Goal: Task Accomplishment & Management: Use online tool/utility

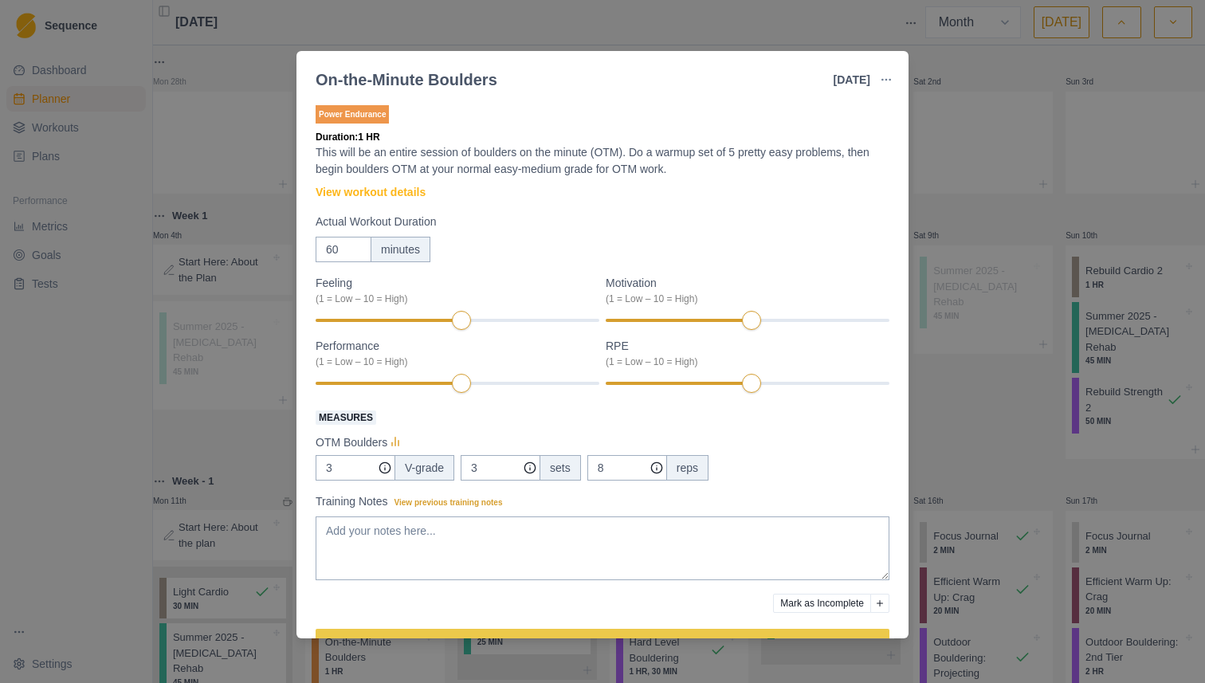
select select "month"
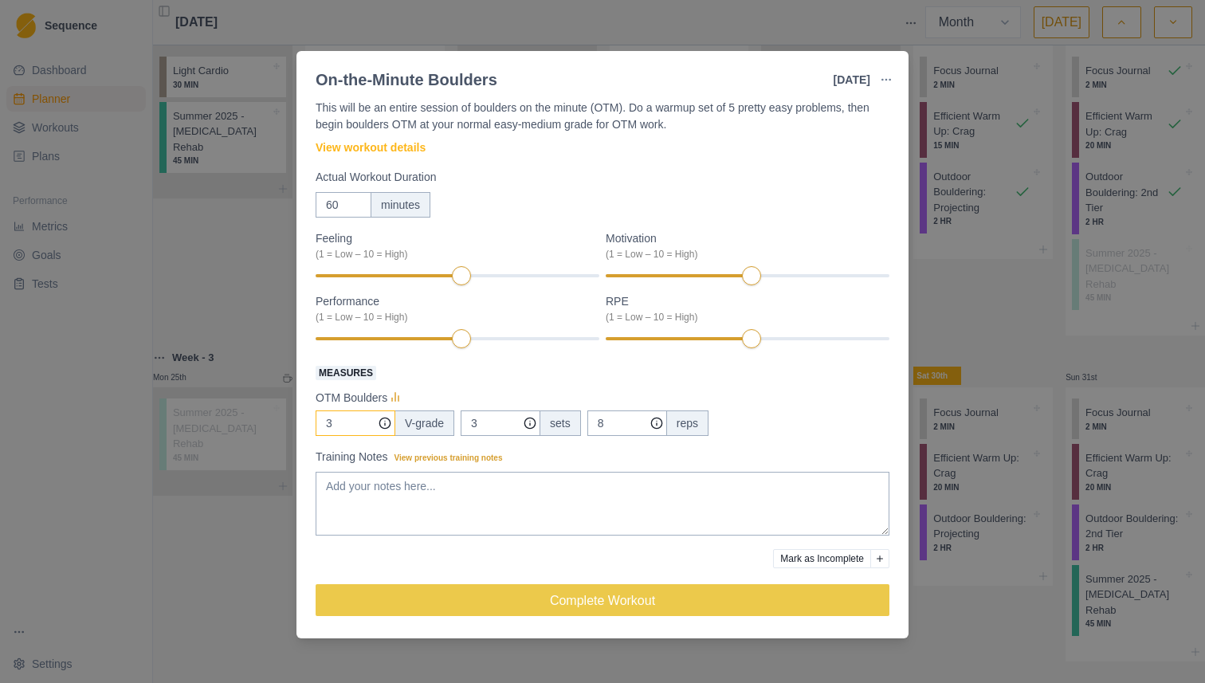
click at [346, 426] on input "3" at bounding box center [356, 424] width 80 height 26
click at [433, 392] on div "OTM Boulders" at bounding box center [603, 397] width 574 height 19
click at [343, 427] on input "3" at bounding box center [356, 424] width 80 height 26
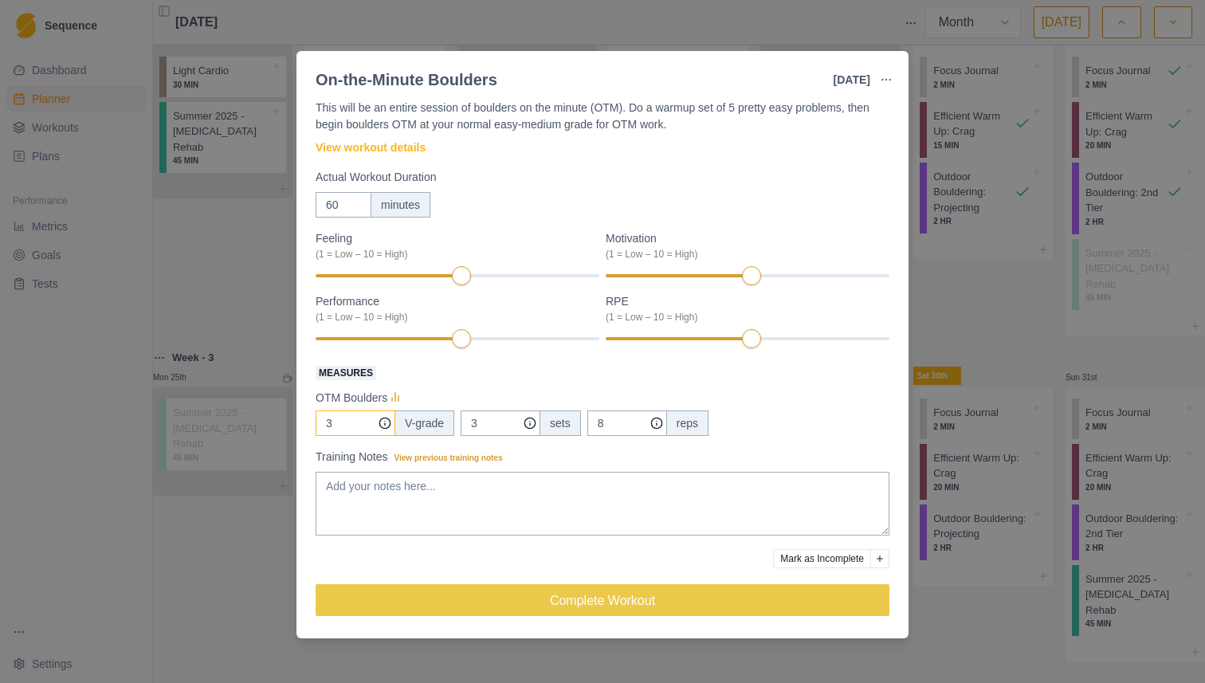
click at [343, 427] on input "3" at bounding box center [356, 424] width 80 height 26
type input "4"
click at [455, 396] on div "OTM Boulders" at bounding box center [603, 397] width 574 height 19
click at [618, 428] on input "8" at bounding box center [628, 424] width 80 height 26
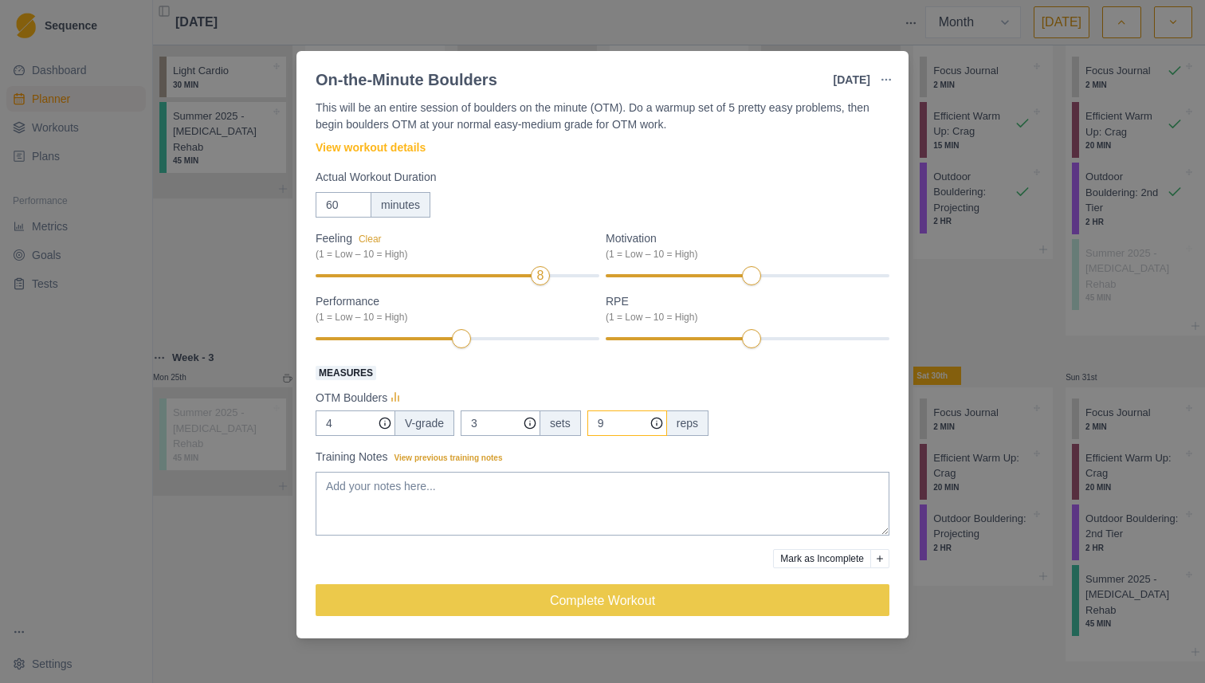
type input "9"
click at [809, 287] on div "Feeling Clear (1 = Low – 10 = High) 8 Motivation (1 = Low – 10 = High) Performa…" at bounding box center [603, 290] width 574 height 120
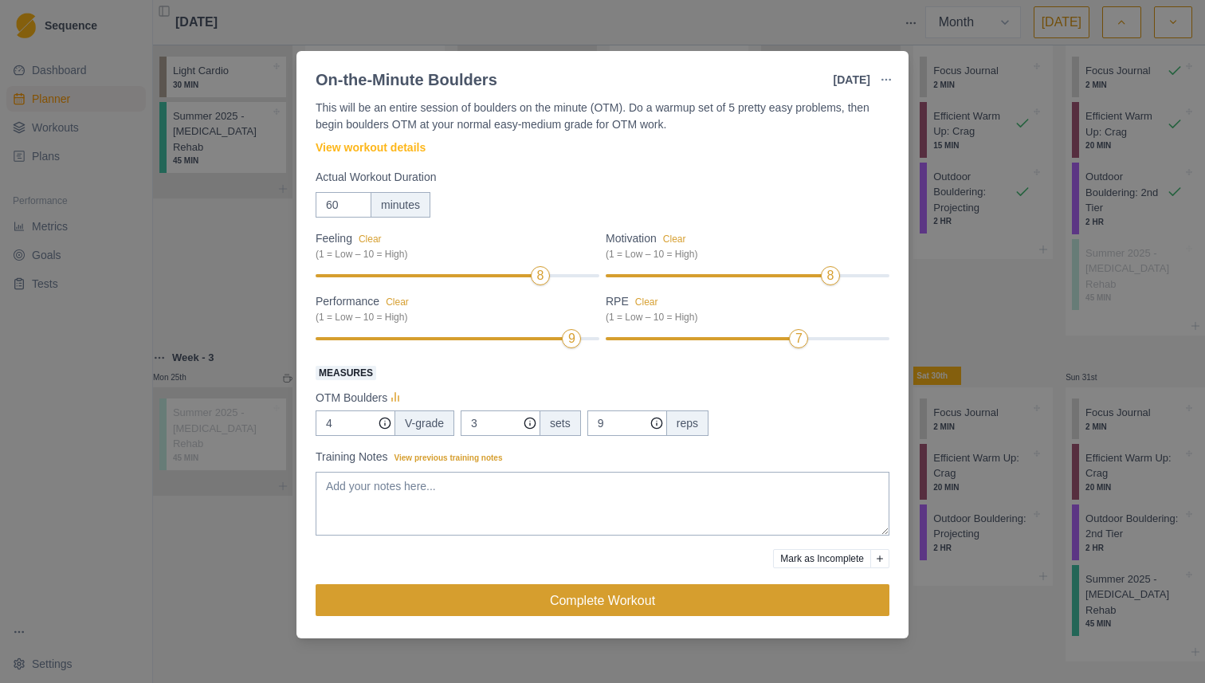
click at [698, 595] on button "Complete Workout" at bounding box center [603, 600] width 574 height 32
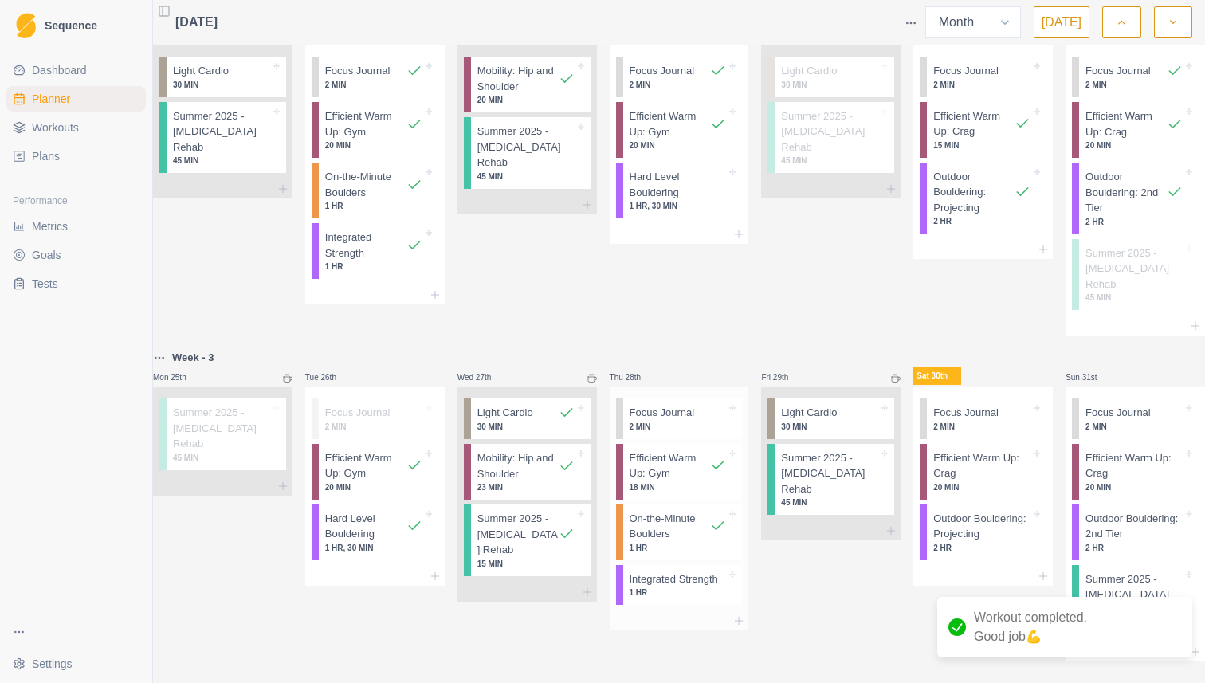
click at [704, 576] on p "Integrated Strength" at bounding box center [674, 580] width 88 height 16
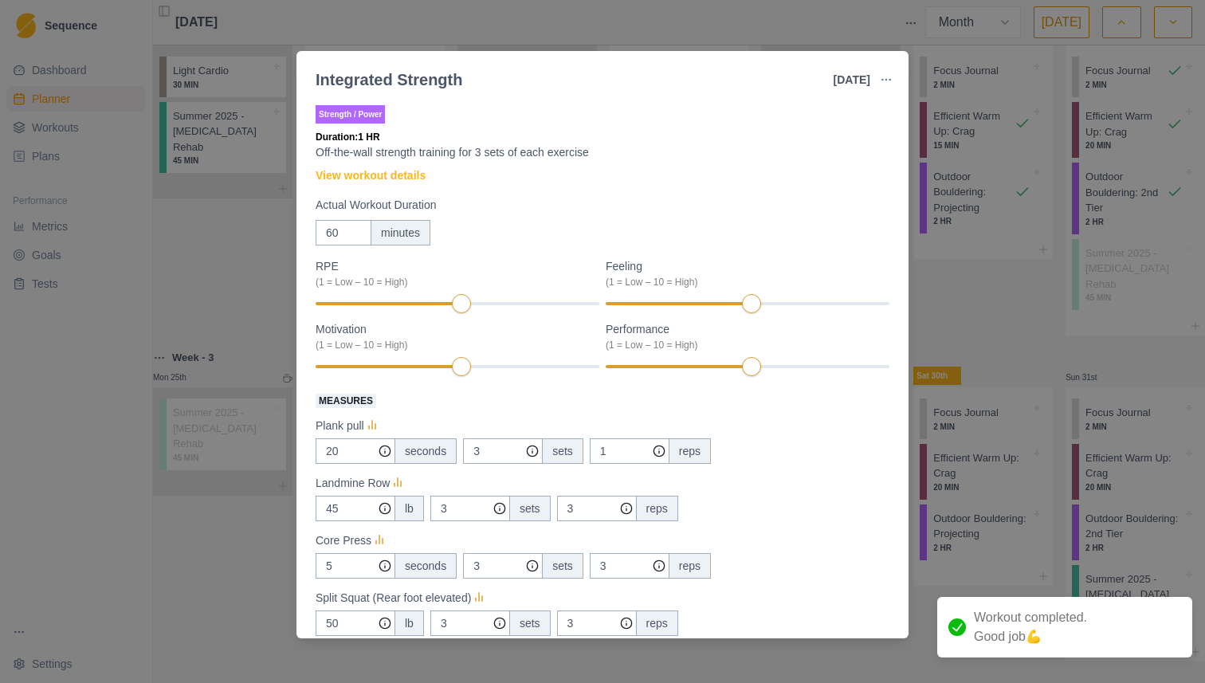
click at [1045, 227] on div "Integrated Strength [DATE] Link To Goal View Workout Metrics Edit Original Work…" at bounding box center [602, 341] width 1205 height 683
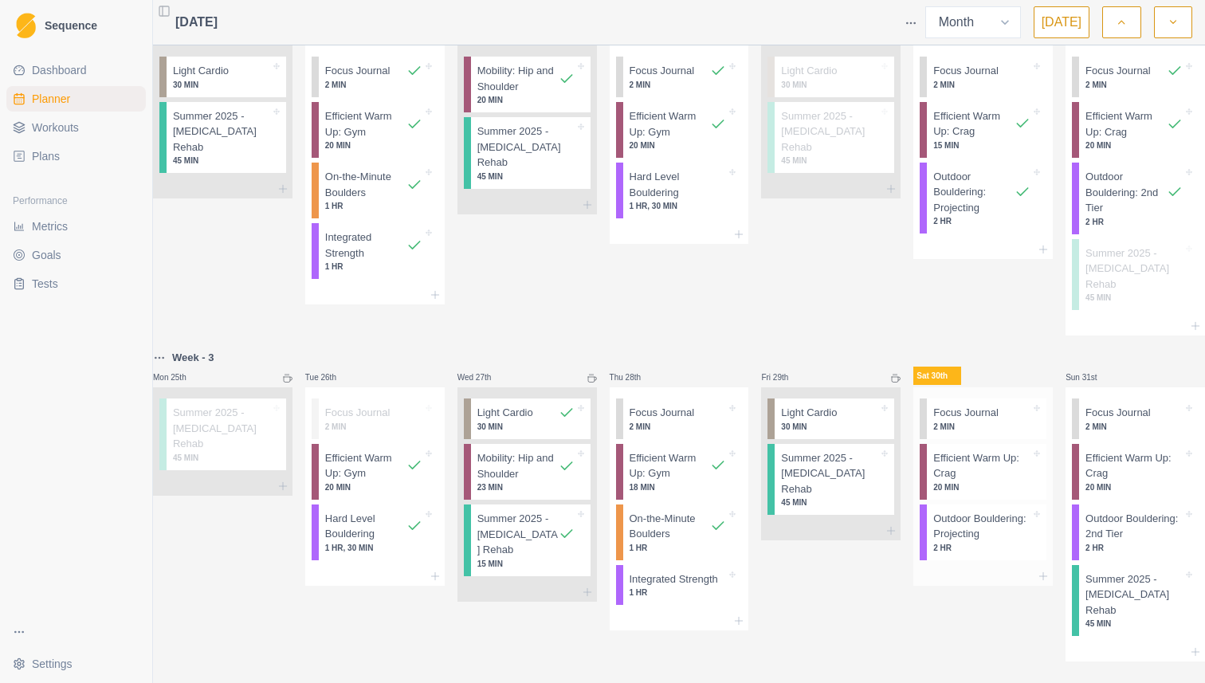
click at [953, 511] on p "Outdoor Bouldering: Projecting" at bounding box center [982, 526] width 97 height 31
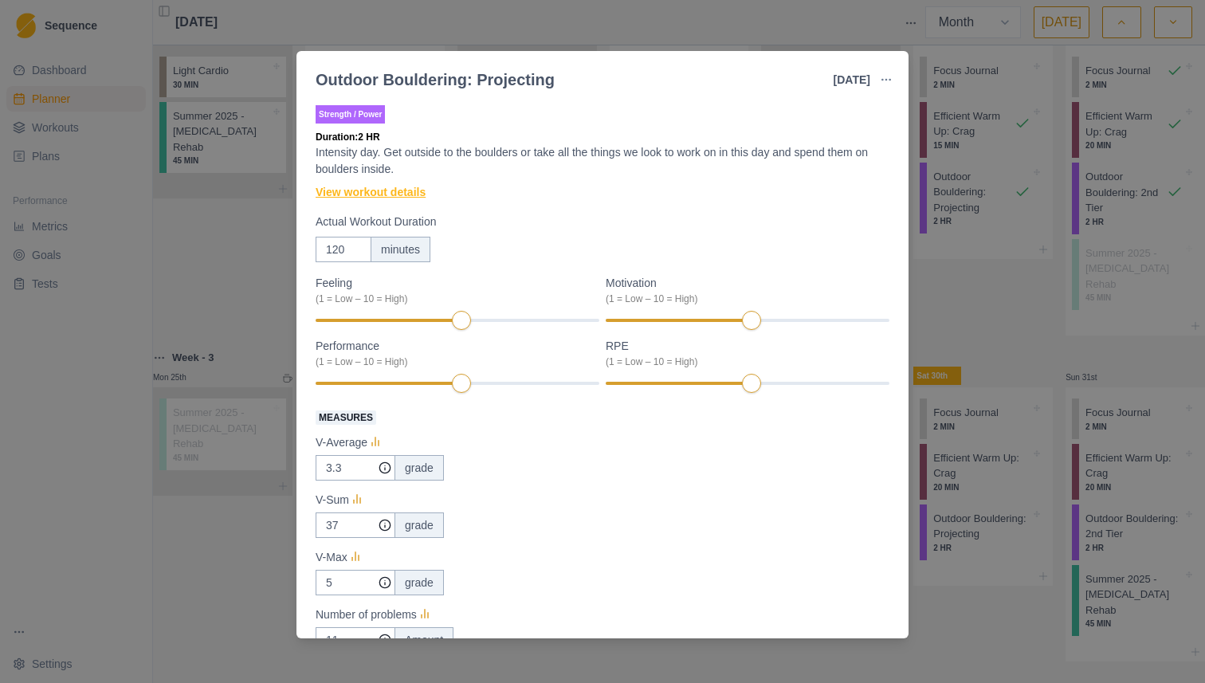
click at [393, 187] on link "View workout details" at bounding box center [371, 192] width 110 height 17
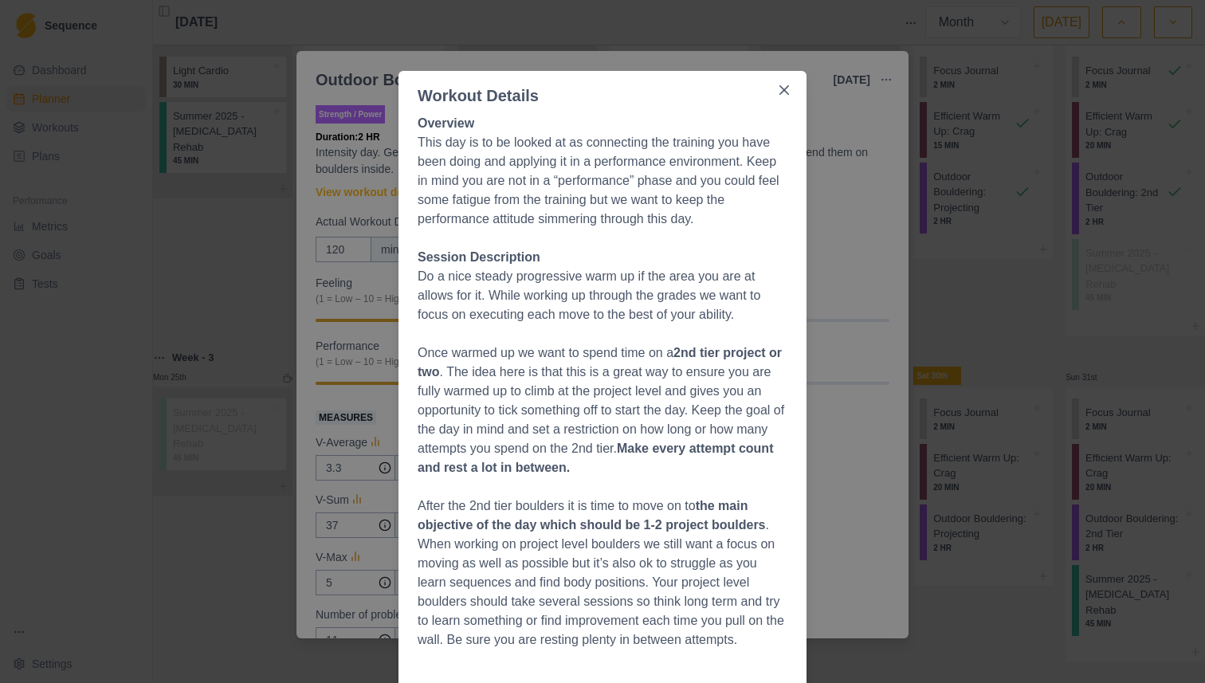
scroll to position [0, 0]
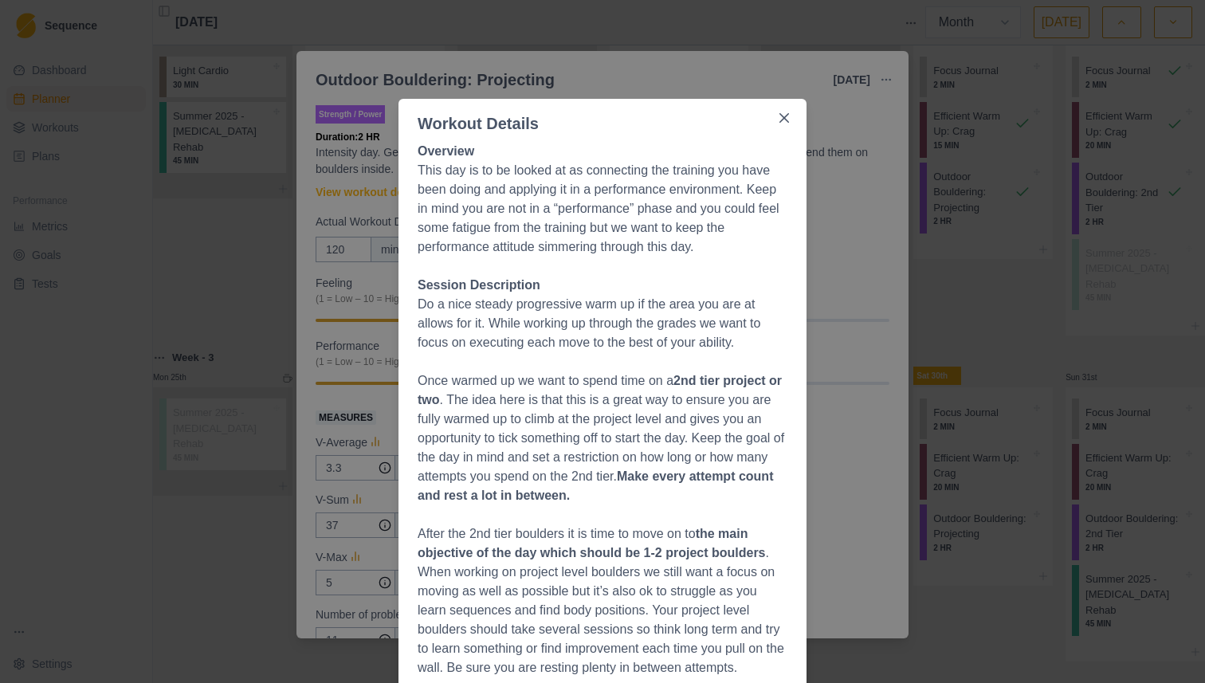
click at [858, 218] on div "Workout Details Overview This day is to be looked at as connecting the training…" at bounding box center [602, 341] width 1205 height 683
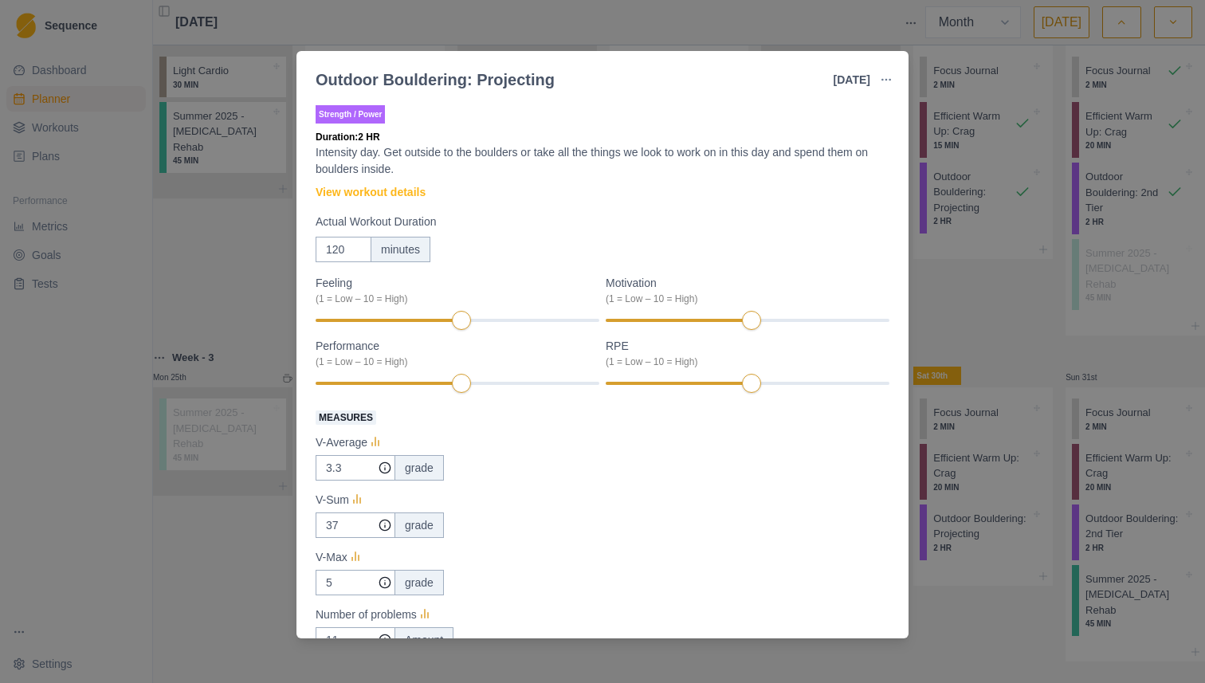
click at [1019, 313] on div "Outdoor Bouldering: Projecting [DATE] Link To Goal View Workout Metrics Edit Or…" at bounding box center [602, 341] width 1205 height 683
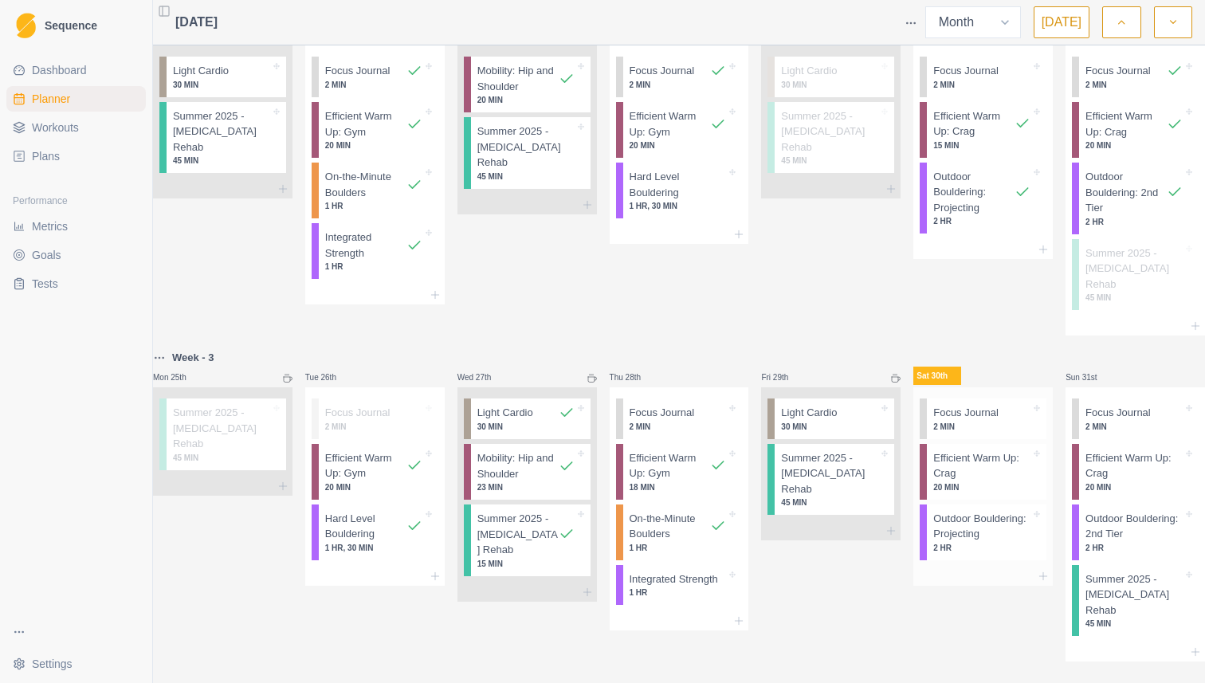
click at [965, 405] on p "Focus Journal" at bounding box center [966, 413] width 65 height 16
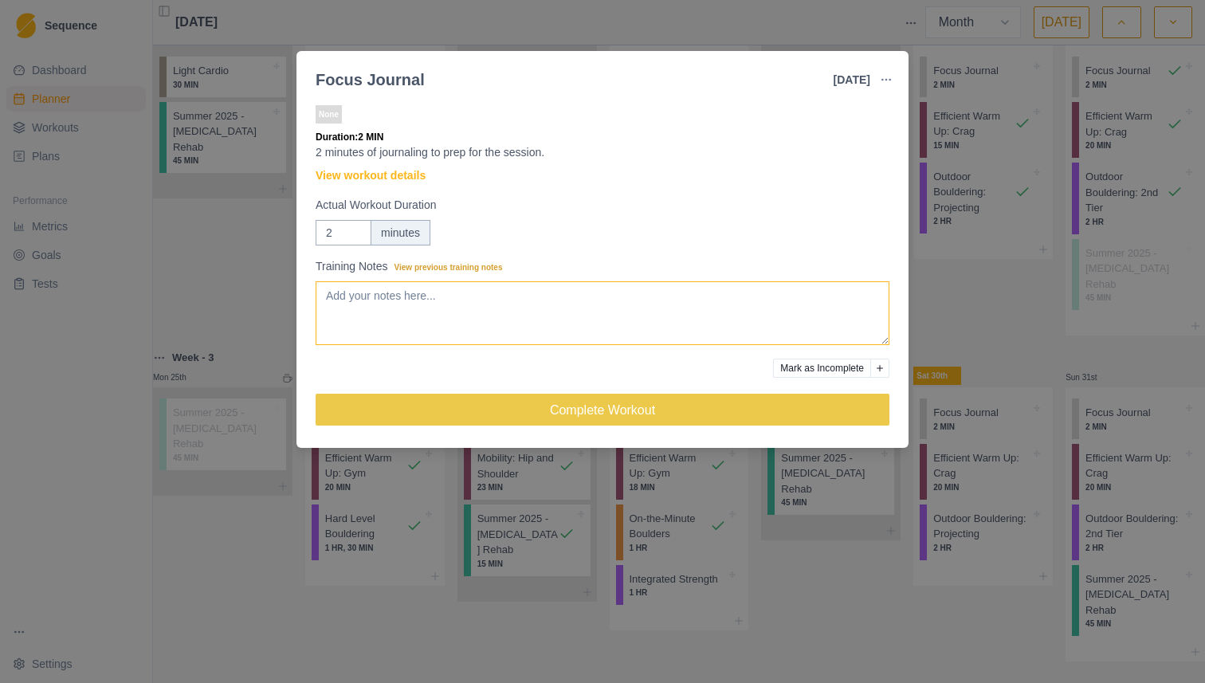
click at [510, 336] on textarea "Training Notes View previous training notes" at bounding box center [603, 313] width 574 height 64
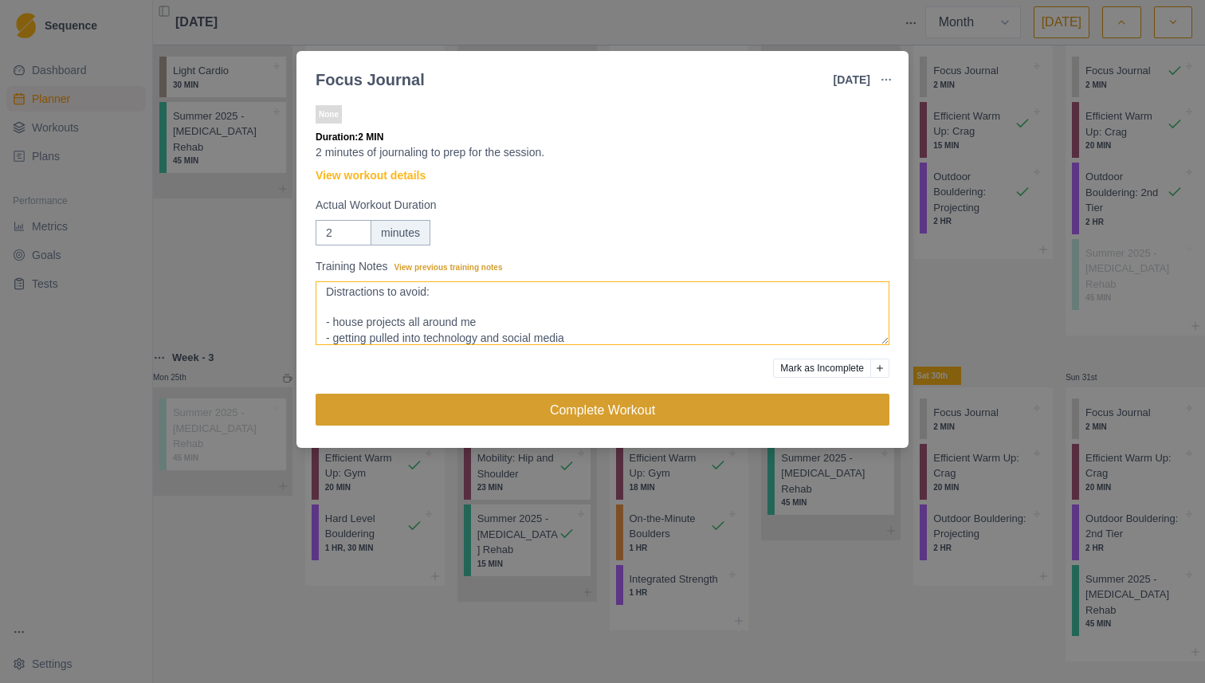
type textarea "Will keep this session shorter in favor of trying harder movements as I think m…"
click at [642, 403] on button "Complete Workout" at bounding box center [603, 410] width 574 height 32
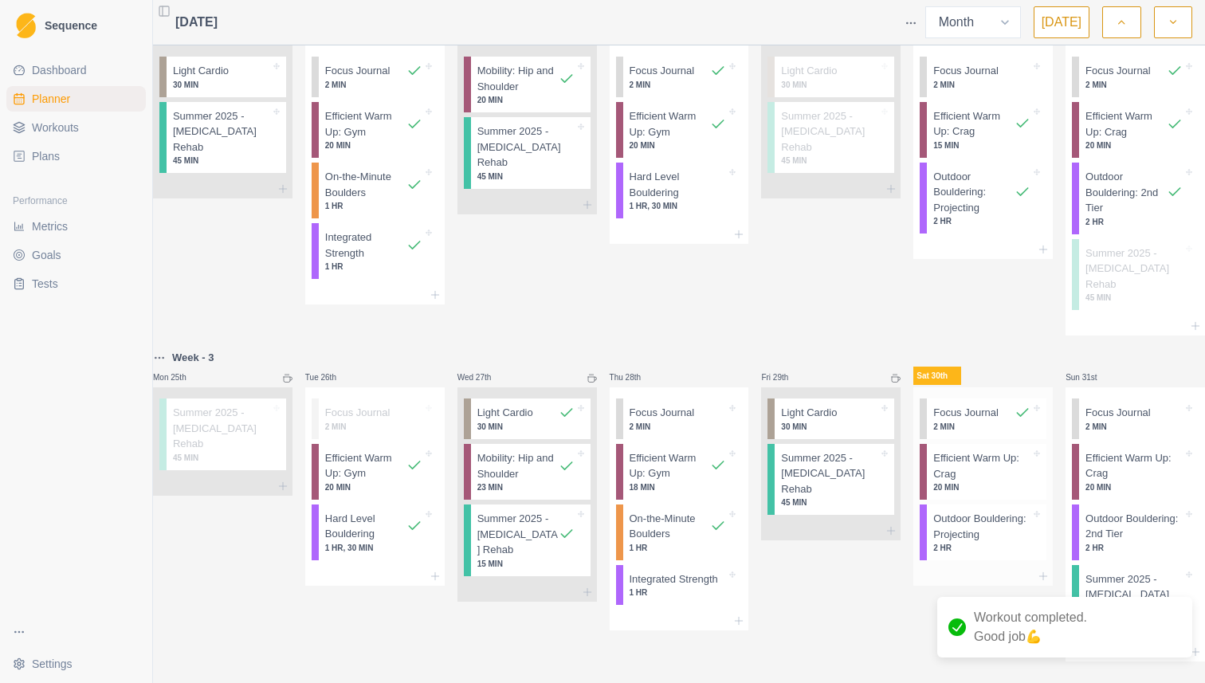
click at [973, 453] on p "Efficient Warm Up: Crag" at bounding box center [982, 465] width 97 height 31
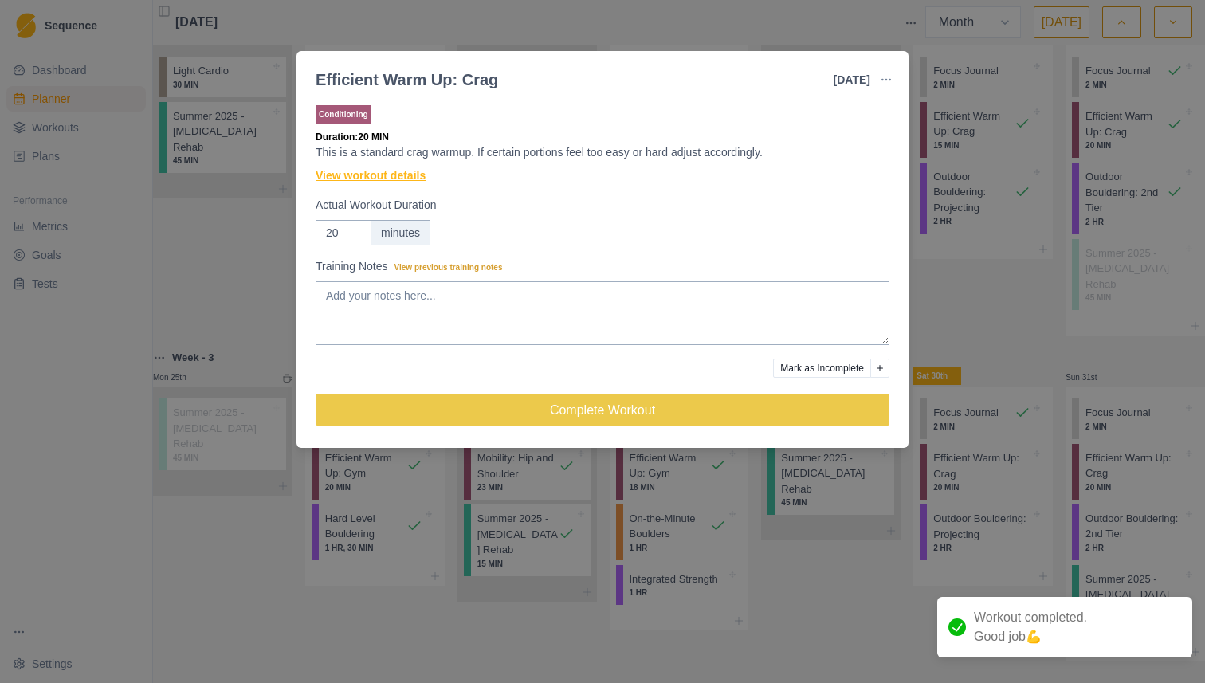
click at [397, 175] on link "View workout details" at bounding box center [371, 175] width 110 height 17
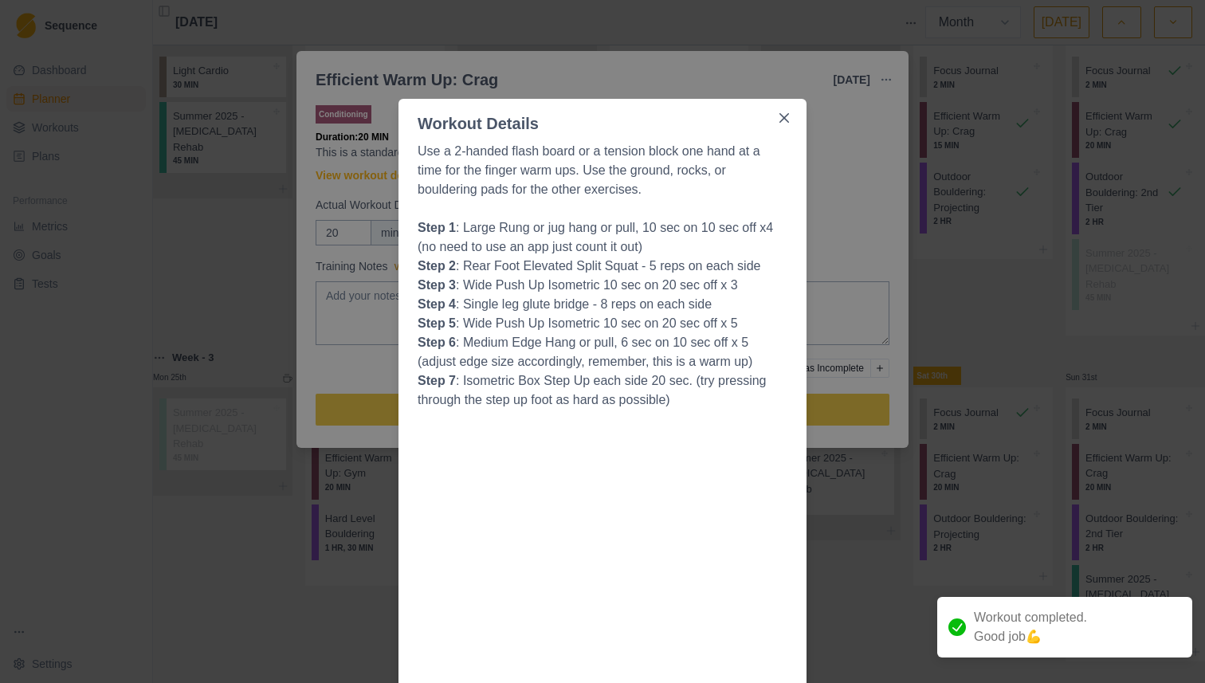
click at [842, 183] on div "Workout Details Use a 2-handed flash board or a tension block one hand at a tim…" at bounding box center [602, 341] width 1205 height 683
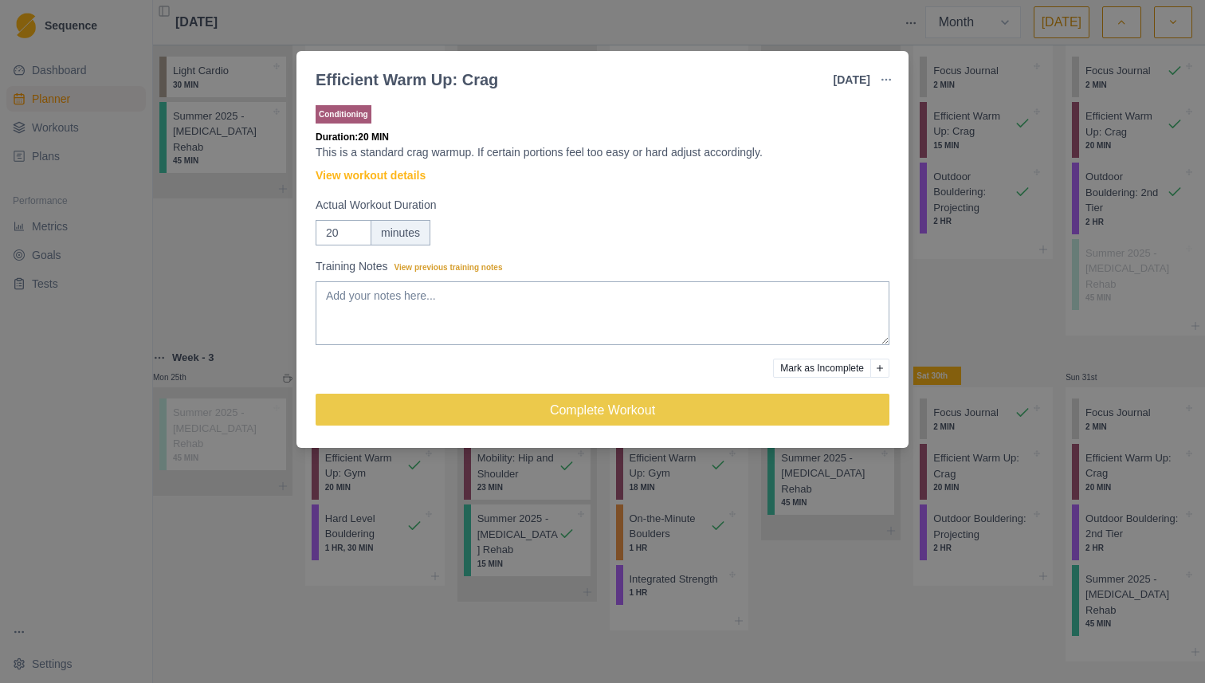
click at [357, 164] on div "Conditioning Duration: 20 MIN This is a standard crag warmup. If certain portio…" at bounding box center [603, 272] width 574 height 340
click at [355, 171] on link "View workout details" at bounding box center [371, 175] width 110 height 17
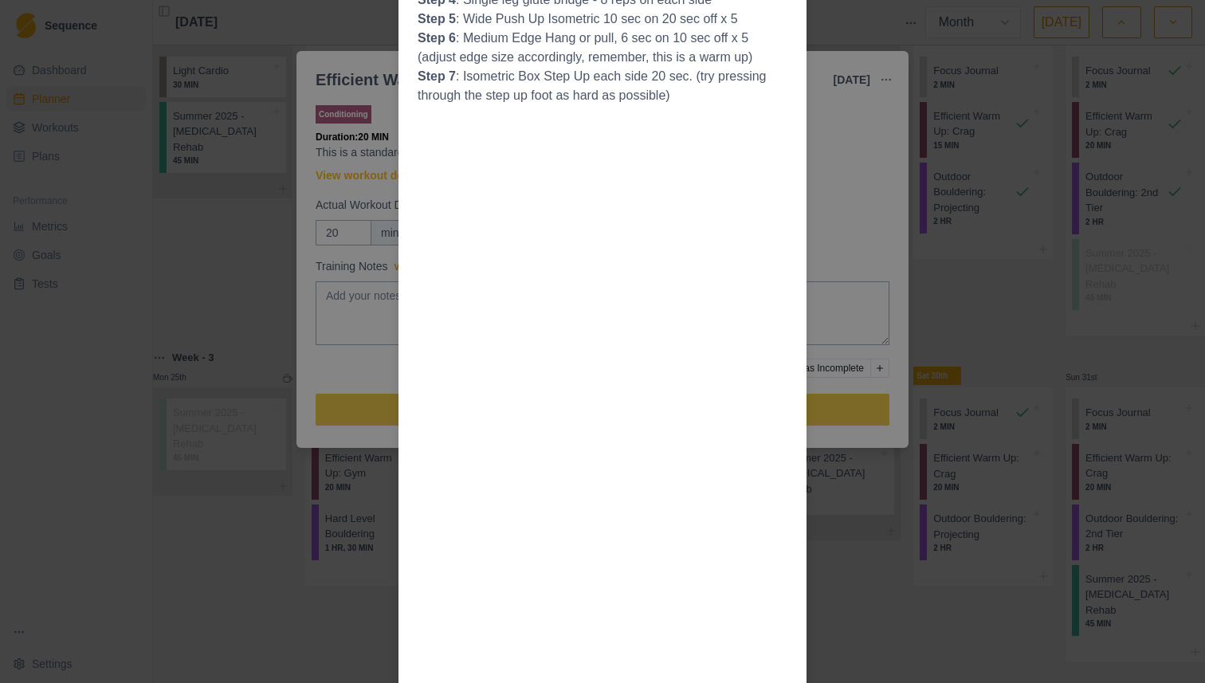
scroll to position [0, 0]
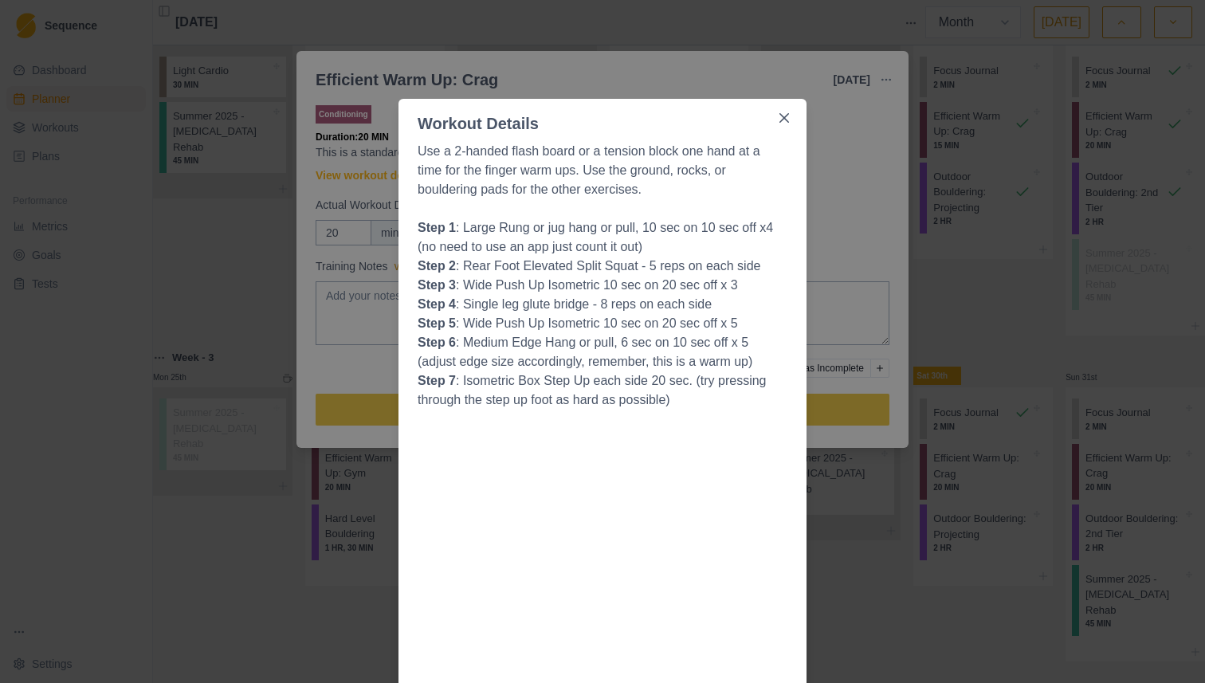
click at [858, 158] on div "Workout Details Use a 2-handed flash board or a tension block one hand at a tim…" at bounding box center [602, 341] width 1205 height 683
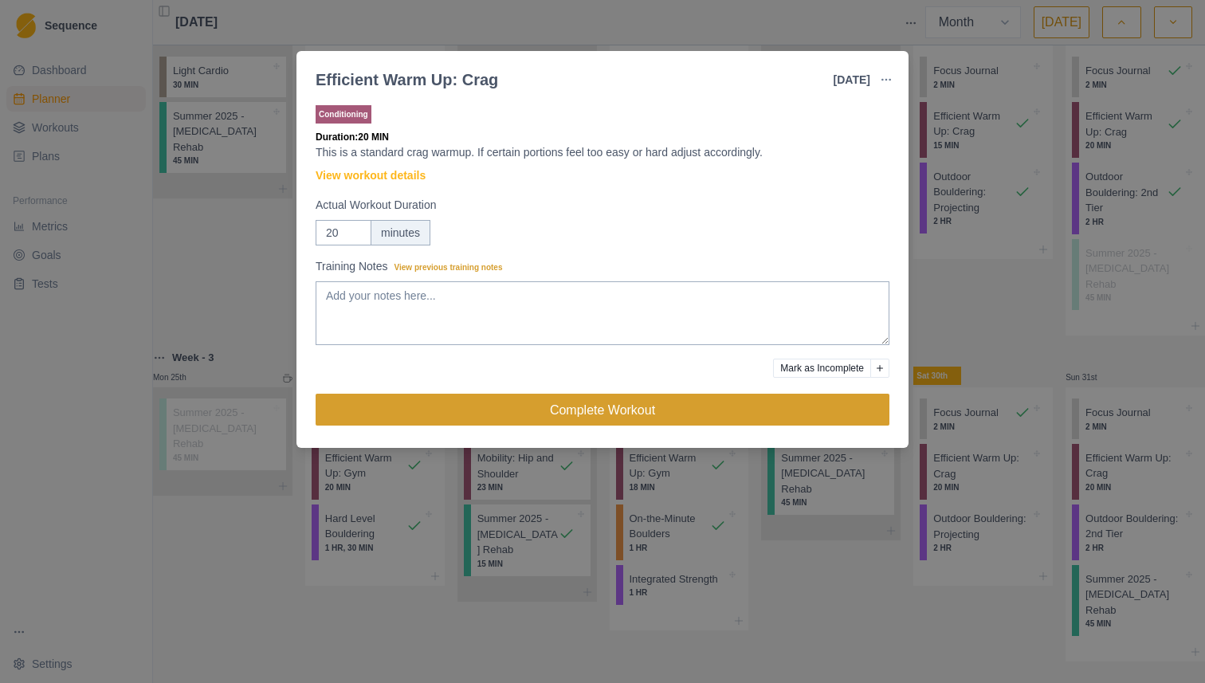
click at [731, 404] on button "Complete Workout" at bounding box center [603, 410] width 574 height 32
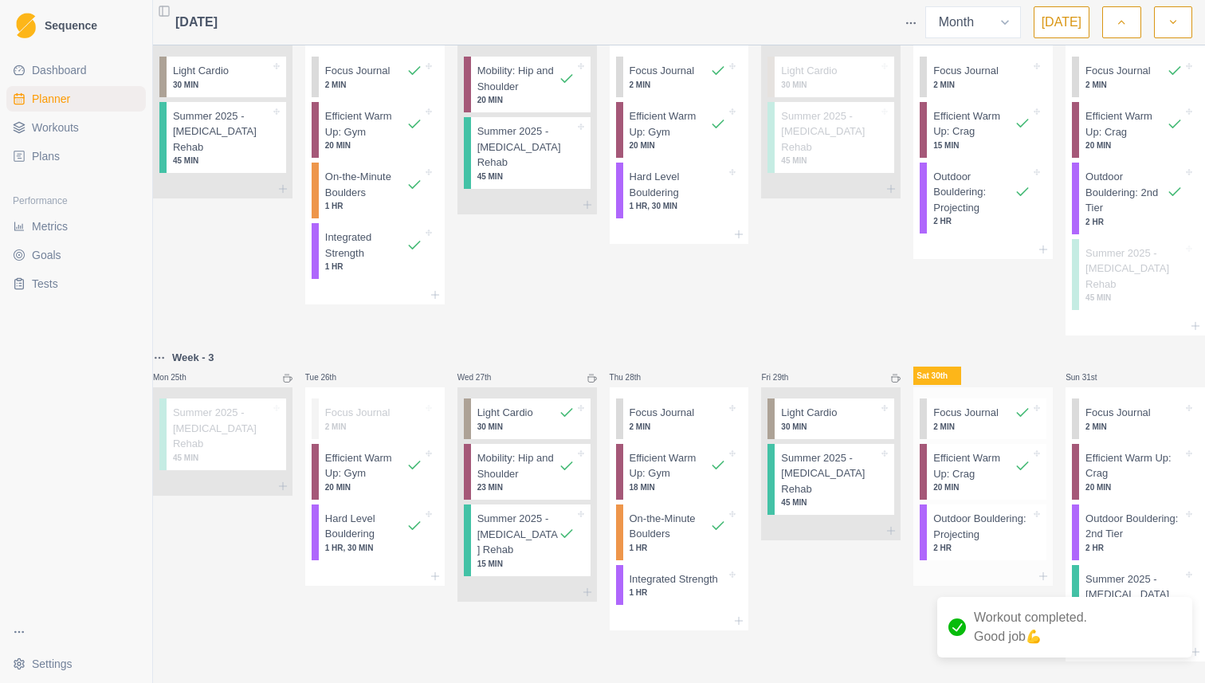
click at [962, 542] on p "2 HR" at bounding box center [982, 548] width 97 height 12
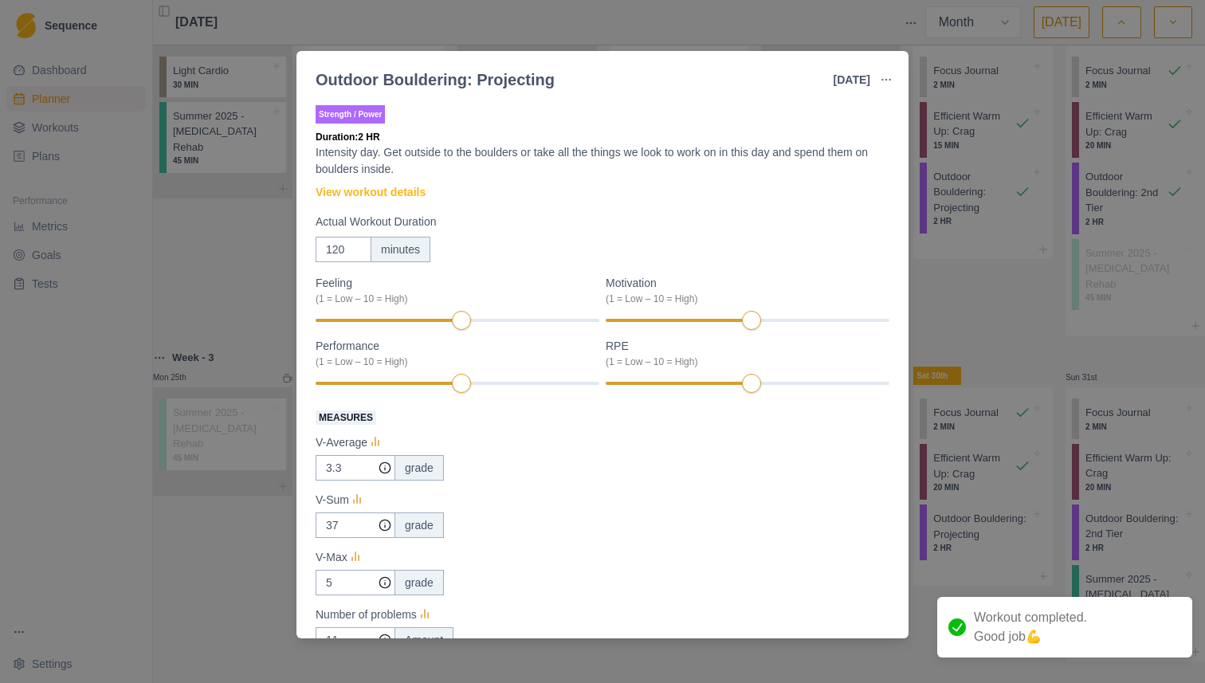
click at [383, 182] on div "Strength / Power Duration: 2 HR Intensity day. Get outside to the boulders or t…" at bounding box center [603, 515] width 574 height 827
click at [383, 185] on link "View workout details" at bounding box center [371, 192] width 110 height 17
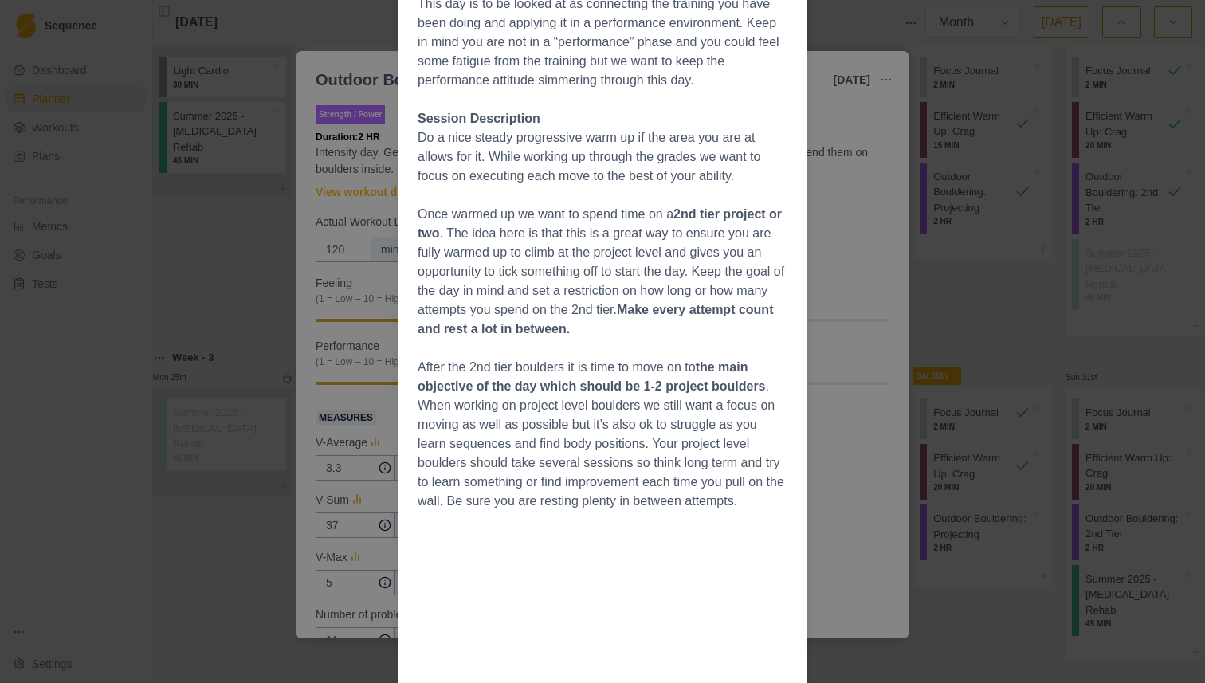
scroll to position [182, 0]
